Goal: Information Seeking & Learning: Learn about a topic

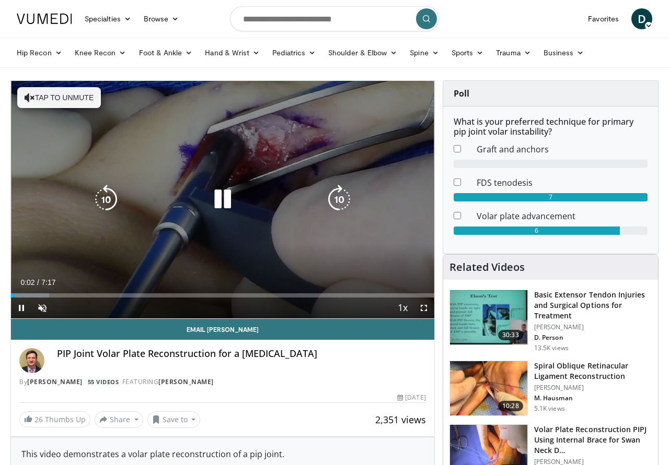
click at [41, 127] on div "10 seconds Tap to unmute" at bounding box center [222, 200] width 423 height 238
click at [64, 142] on div "10 seconds Tap to unmute" at bounding box center [222, 200] width 423 height 238
click at [56, 100] on button "Tap to unmute" at bounding box center [59, 97] width 84 height 21
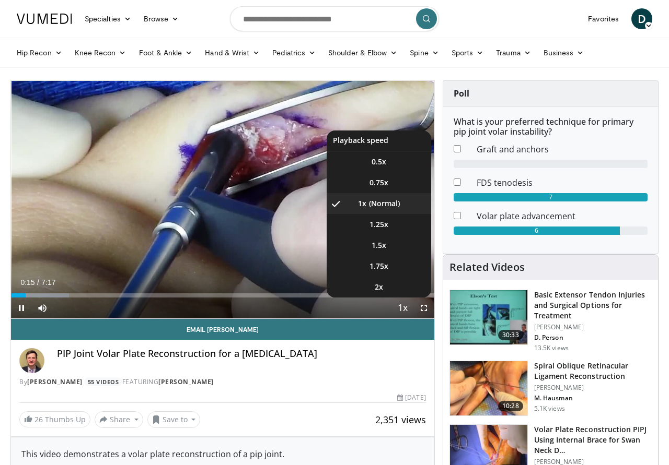
click at [400, 305] on span "Video Player" at bounding box center [402, 308] width 15 height 21
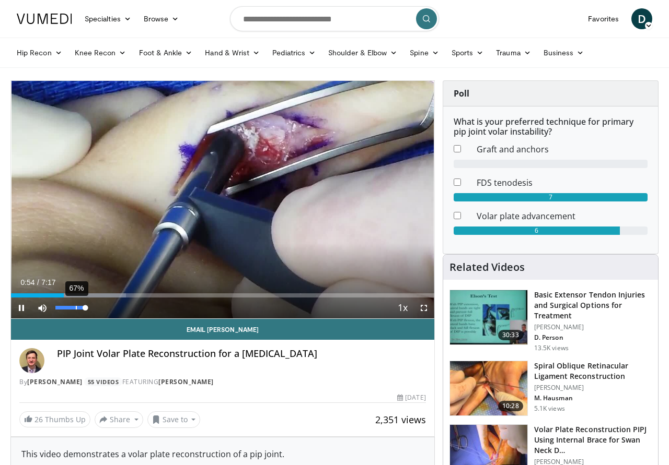
click at [75, 309] on div "Volume Level" at bounding box center [70, 308] width 30 height 4
click at [69, 308] on div "44%" at bounding box center [70, 308] width 30 height 4
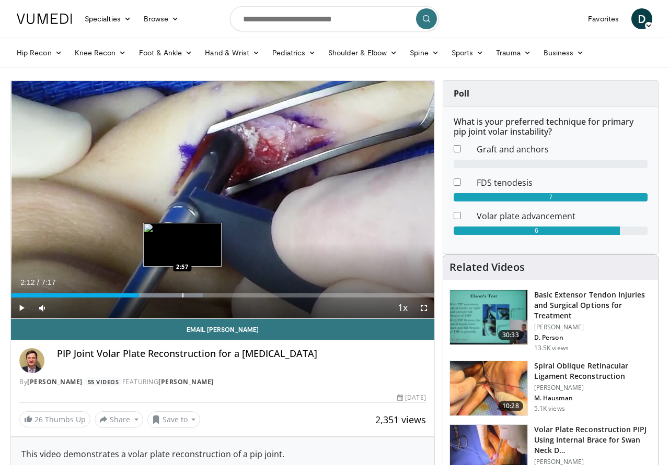
click at [183, 294] on div "Progress Bar" at bounding box center [182, 296] width 1 height 4
click at [207, 294] on div "Progress Bar" at bounding box center [207, 296] width 1 height 4
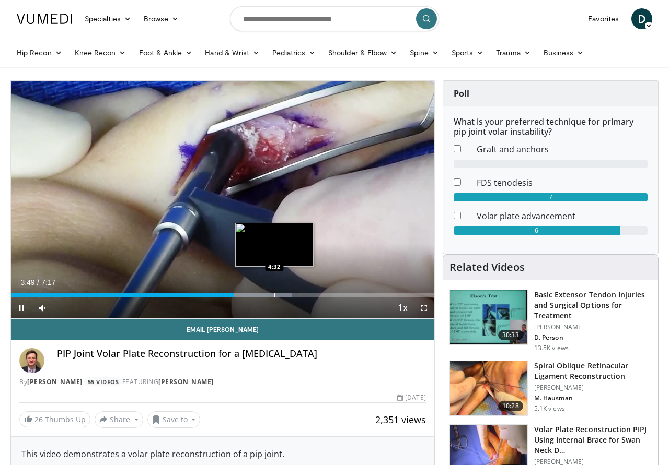
click at [274, 295] on div "Progress Bar" at bounding box center [274, 296] width 1 height 4
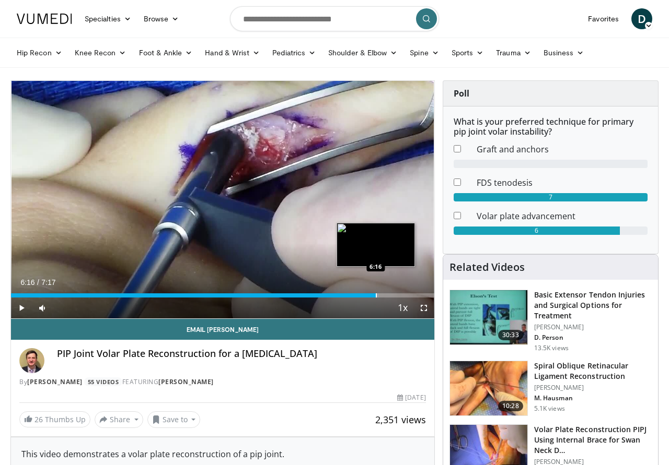
click at [376, 296] on div "Progress Bar" at bounding box center [376, 296] width 1 height 4
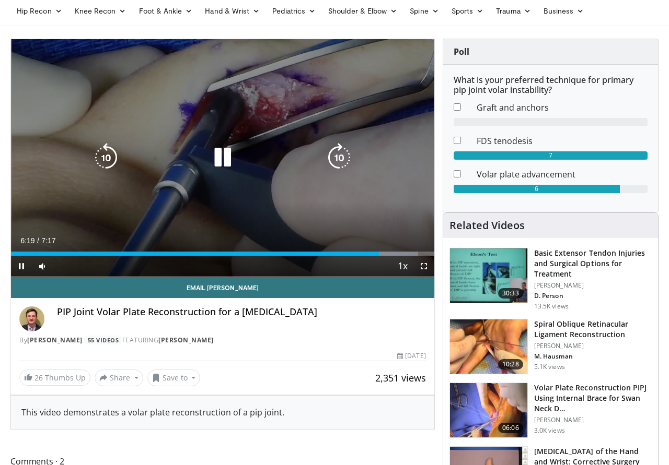
scroll to position [53, 0]
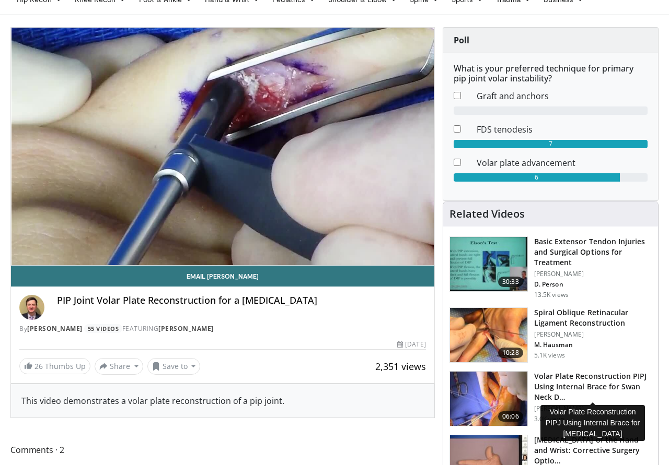
click at [568, 391] on h3 "Volar Plate Reconstruction PIPJ Using Internal Brace for Swan Neck D…" at bounding box center [593, 386] width 118 height 31
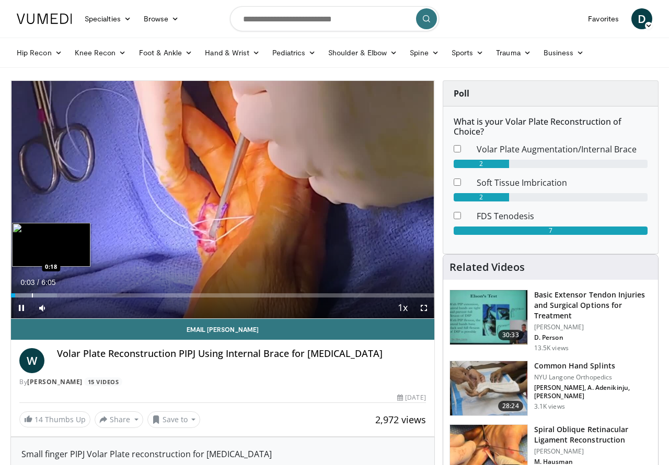
click at [32, 295] on div "Progress Bar" at bounding box center [32, 296] width 1 height 4
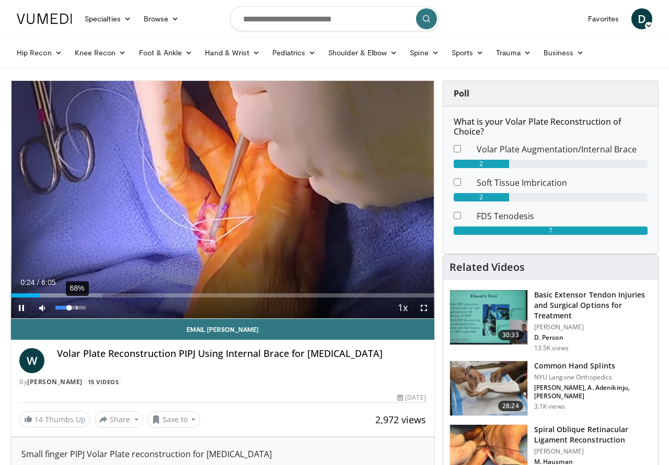
click at [77, 310] on div "68%" at bounding box center [70, 308] width 37 height 21
click at [82, 309] on div "88%" at bounding box center [70, 308] width 30 height 4
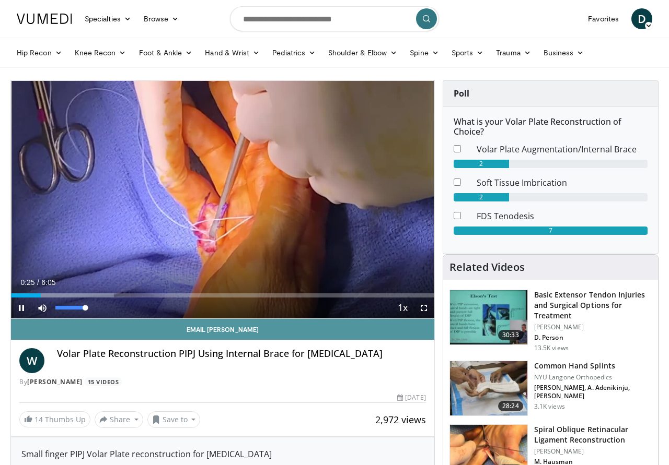
drag, startPoint x: 83, startPoint y: 309, endPoint x: 150, endPoint y: 323, distance: 68.8
click at [89, 310] on div "Mute 100%" at bounding box center [68, 308] width 73 height 21
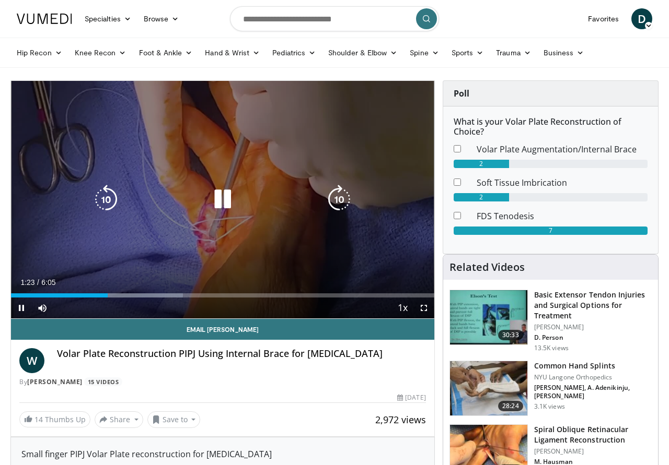
click at [298, 197] on div "Video Player" at bounding box center [223, 199] width 254 height 21
click at [226, 198] on icon "Video Player" at bounding box center [222, 199] width 29 height 29
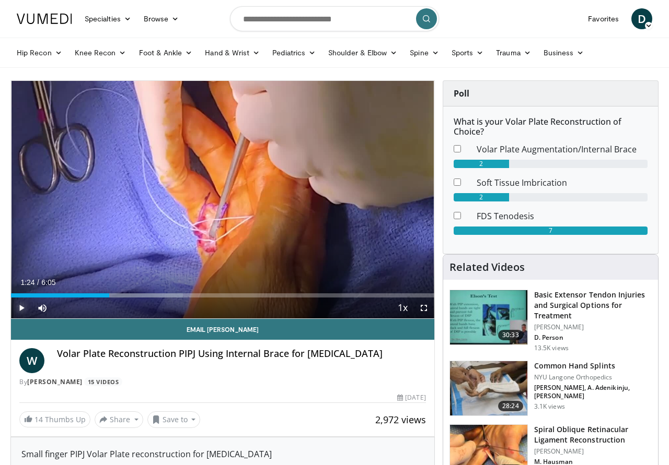
click at [19, 307] on span "Video Player" at bounding box center [21, 308] width 21 height 21
click at [22, 306] on span "Video Player" at bounding box center [21, 308] width 21 height 21
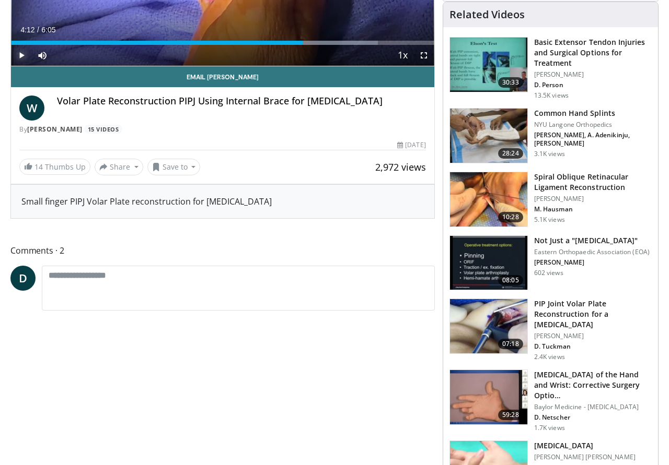
scroll to position [266, 0]
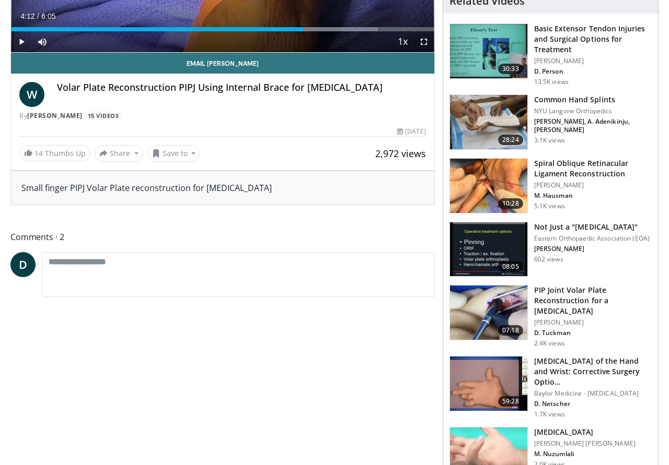
click at [471, 315] on img at bounding box center [488, 313] width 77 height 54
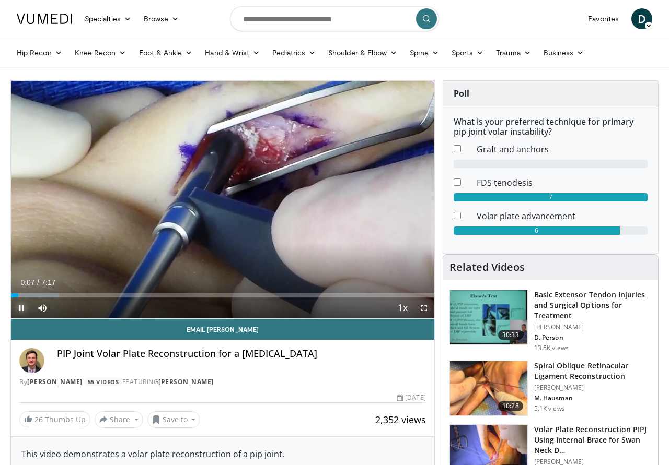
click at [25, 305] on span "Video Player" at bounding box center [21, 308] width 21 height 21
click at [294, 25] on input "Search topics, interventions" at bounding box center [334, 18] width 209 height 25
type input "**********"
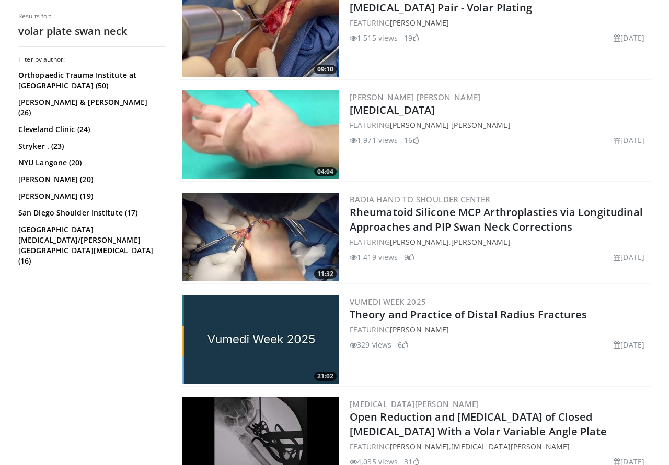
scroll to position [639, 0]
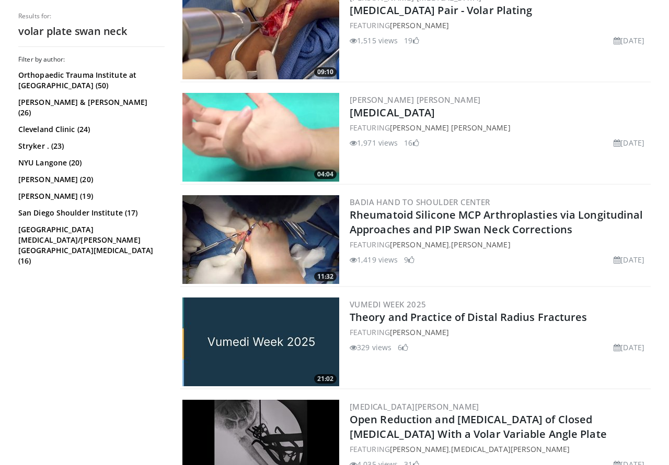
click at [277, 166] on img at bounding box center [260, 137] width 157 height 89
